Goal: Transaction & Acquisition: Purchase product/service

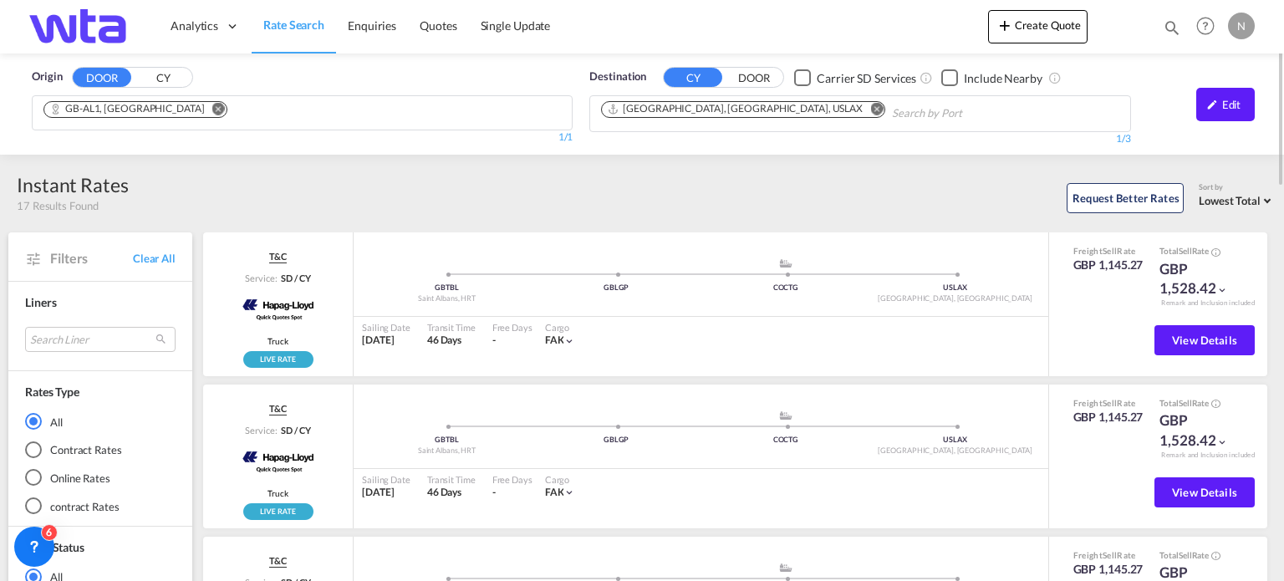
click at [212, 106] on md-icon "Remove" at bounding box center [218, 109] width 13 height 13
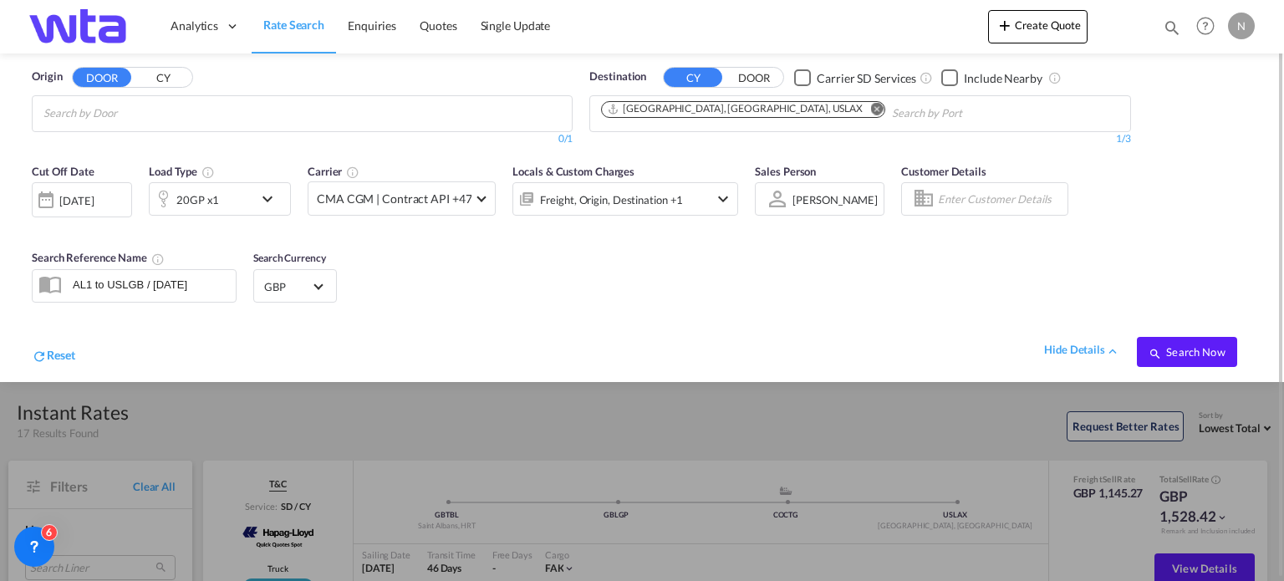
click at [286, 29] on span "Rate Search" at bounding box center [293, 25] width 61 height 14
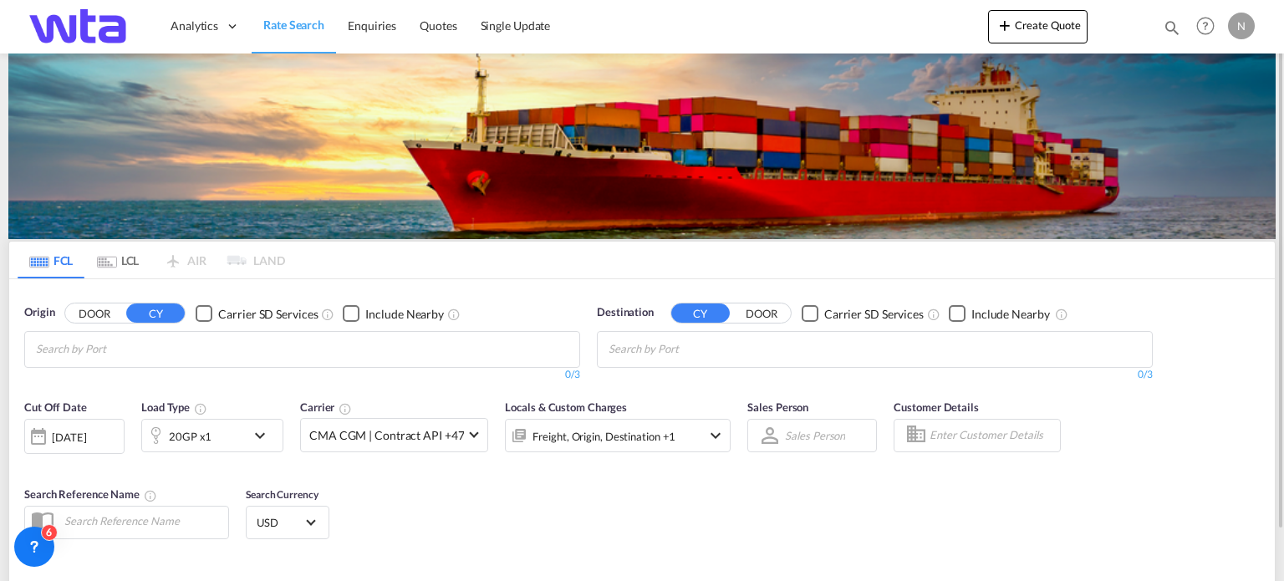
click at [72, 176] on div "FCL LCL AIR LAND FCL LCL AIR LAND Origin DOOR CY Carrier SD Services Include Ne…" at bounding box center [641, 431] width 1267 height 756
click at [60, 347] on input "Chips input." at bounding box center [115, 349] width 159 height 27
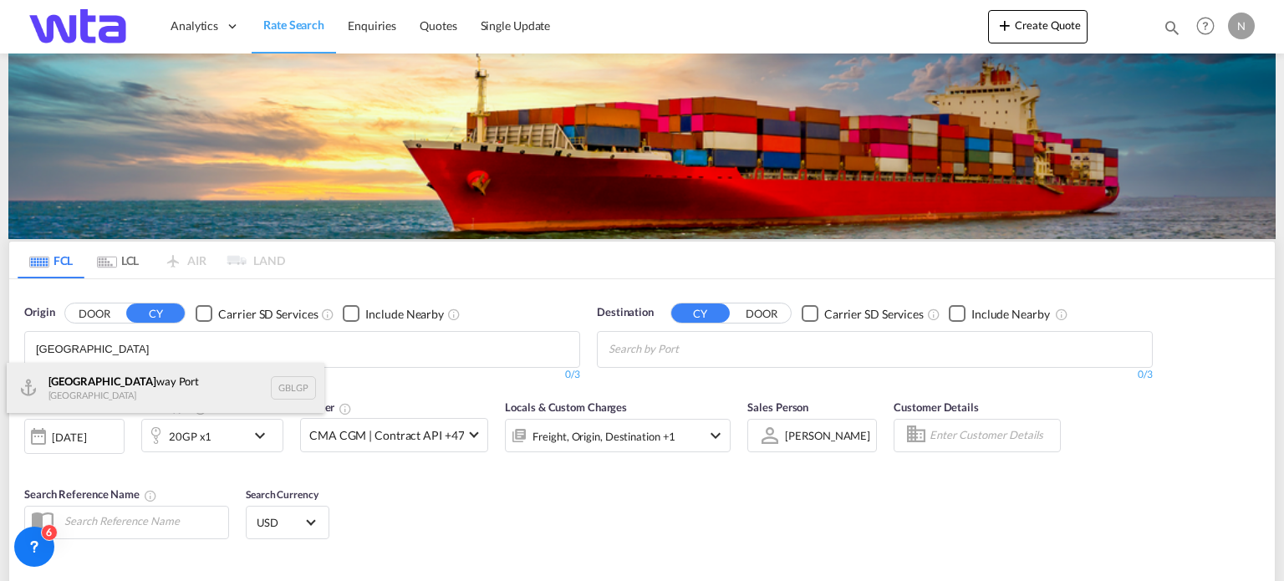
type input "[GEOGRAPHIC_DATA]"
click at [88, 395] on div "[GEOGRAPHIC_DATA] way [GEOGRAPHIC_DATA] GBLGP" at bounding box center [166, 388] width 318 height 50
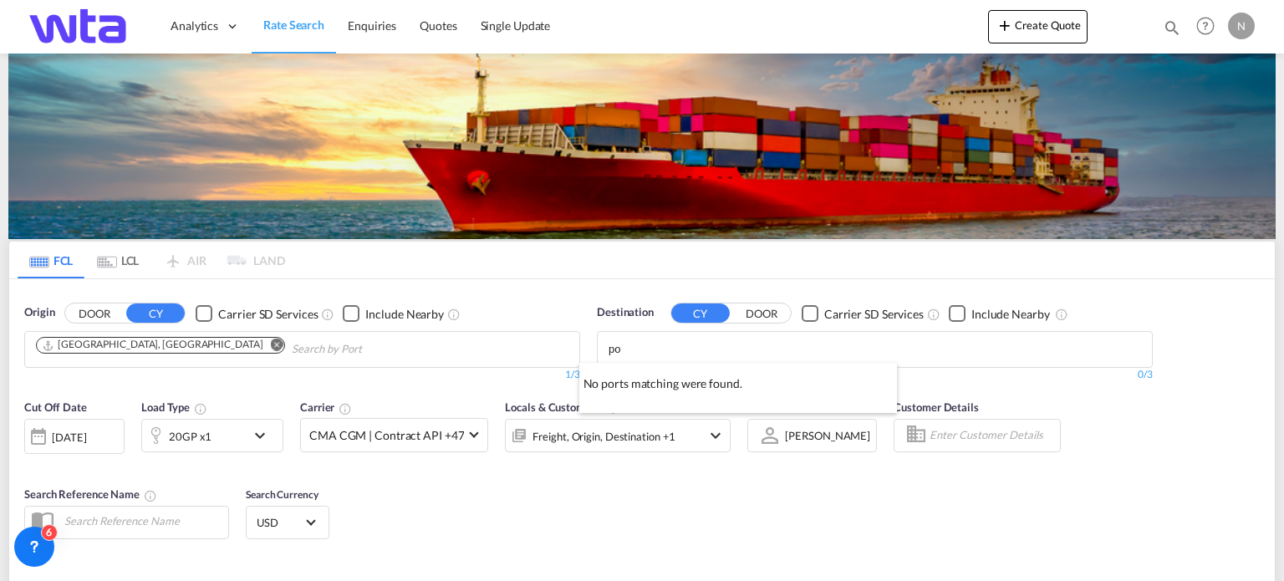
type input "p"
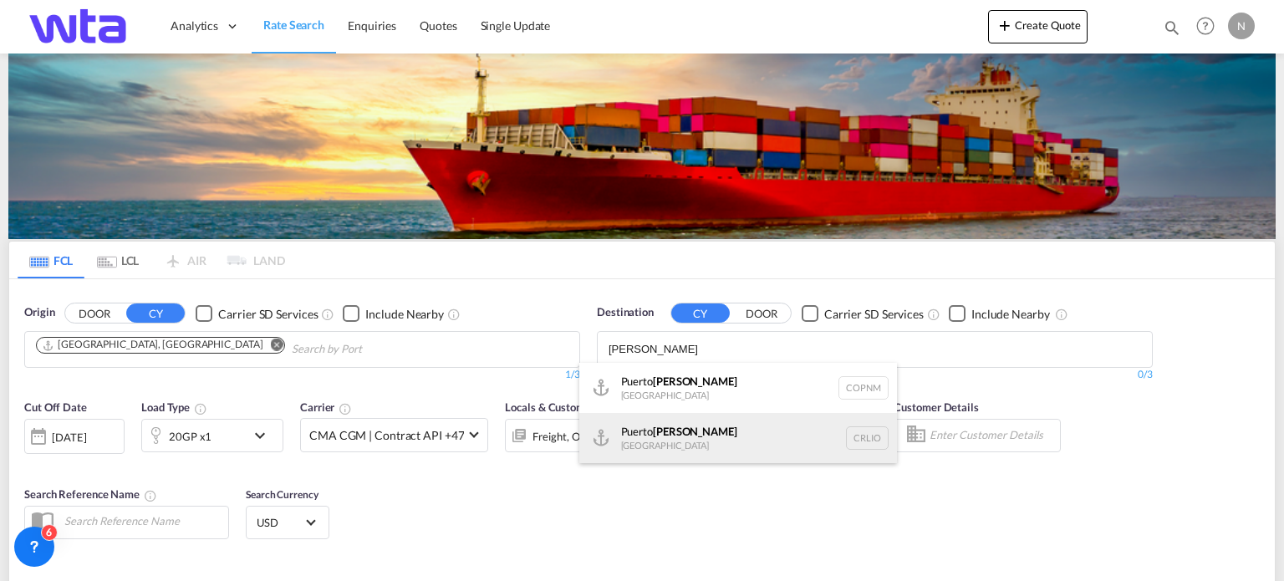
type input "[PERSON_NAME]"
click at [658, 441] on div "Puerto [PERSON_NAME] [GEOGRAPHIC_DATA] CRLIO" at bounding box center [738, 438] width 318 height 50
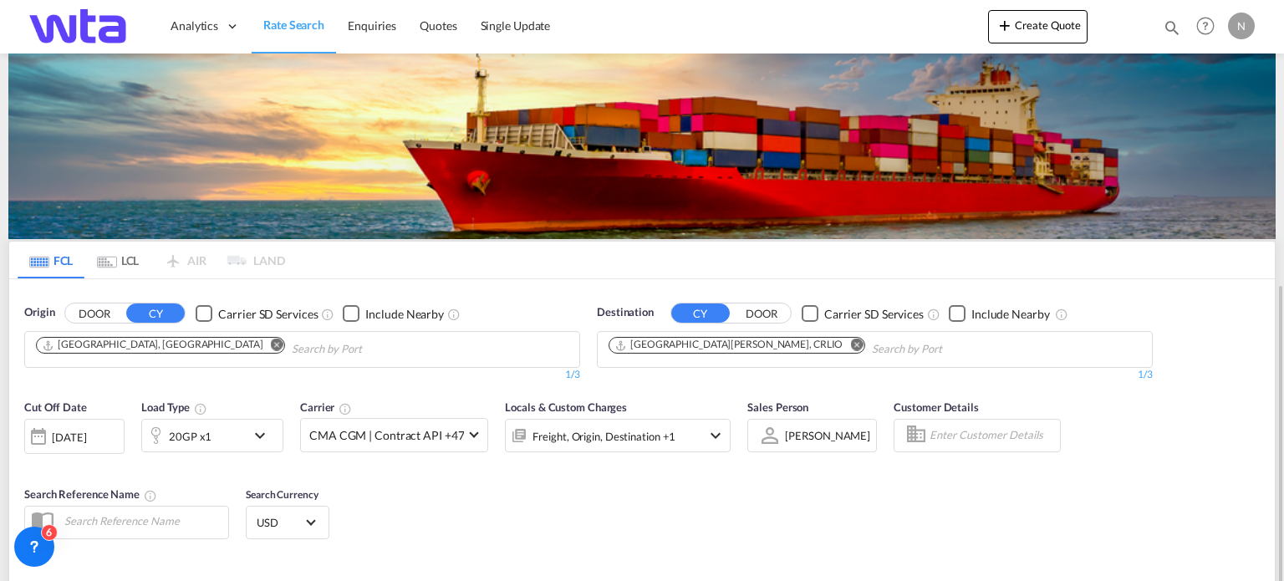
scroll to position [167, 0]
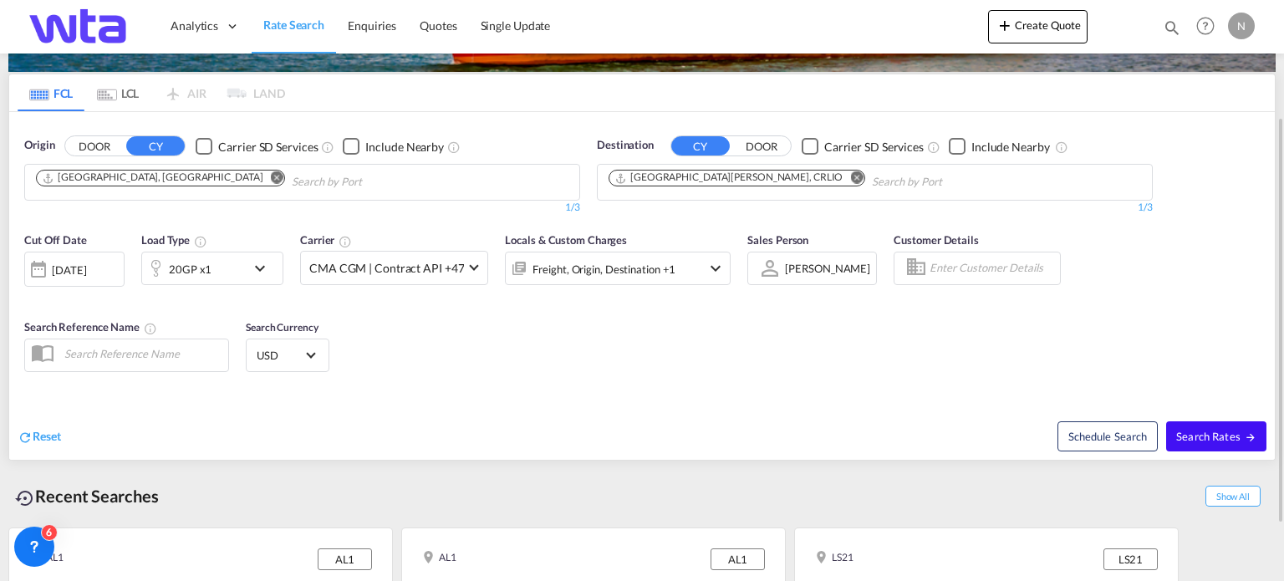
click at [1200, 430] on span "Search Rates" at bounding box center [1216, 436] width 80 height 13
type input "GBLGP to CRLIO / [DATE]"
